Goal: Task Accomplishment & Management: Use online tool/utility

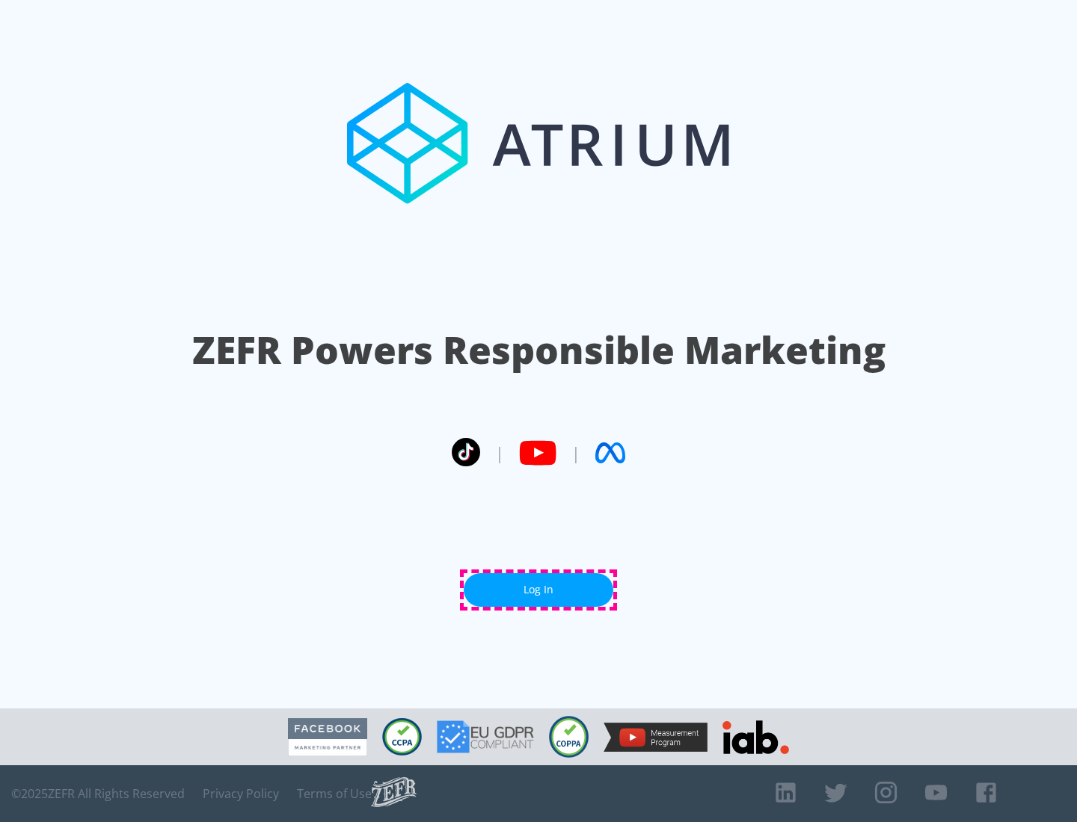
click at [538, 590] on link "Log In" at bounding box center [539, 590] width 150 height 34
